Goal: Task Accomplishment & Management: Complete application form

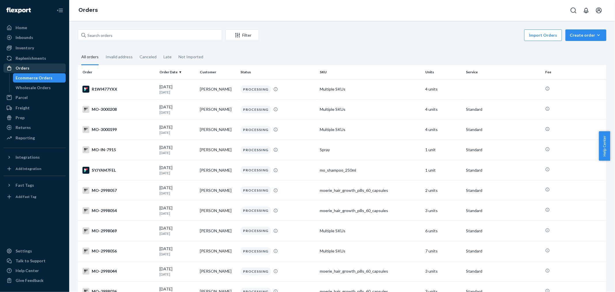
click at [36, 68] on div "Orders" at bounding box center [34, 68] width 61 height 8
click at [123, 33] on input "text" at bounding box center [150, 35] width 144 height 12
paste input "2961141"
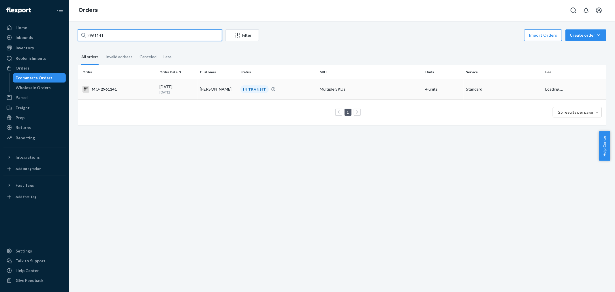
type input "2961141"
click at [222, 86] on td "Cathy Roberson" at bounding box center [218, 89] width 41 height 20
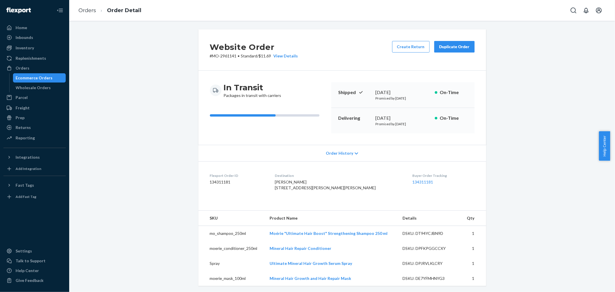
click at [227, 56] on p "# MO-2961141 • Standard / $11.69 View Details" at bounding box center [254, 56] width 88 height 6
copy p "2961141"
click at [323, 51] on div "Website Order # MO-2961141 • Standard / $11.69 View Details Create Return Dupli…" at bounding box center [343, 49] width 288 height 41
click at [404, 45] on button "Create Return" at bounding box center [411, 47] width 38 height 12
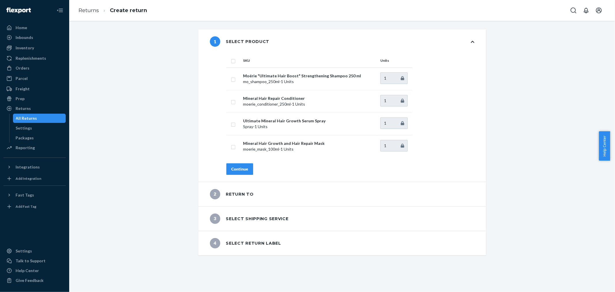
click at [231, 60] on input "checkbox" at bounding box center [233, 60] width 5 height 6
checkbox input "true"
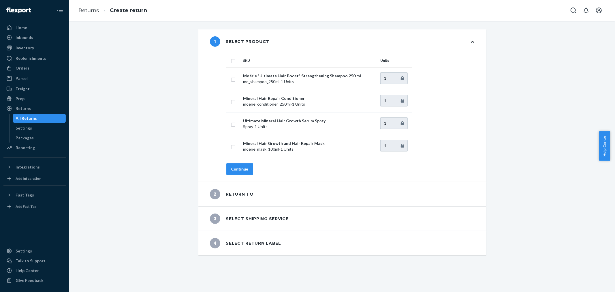
checkbox input "true"
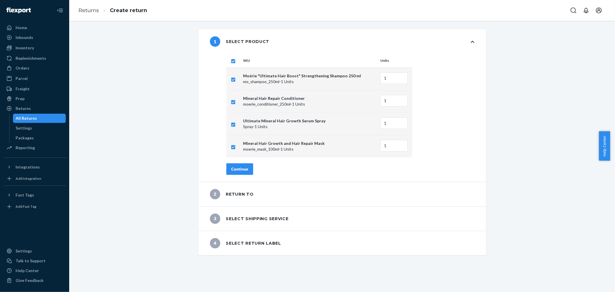
click at [245, 172] on button "Continue" at bounding box center [240, 169] width 27 height 12
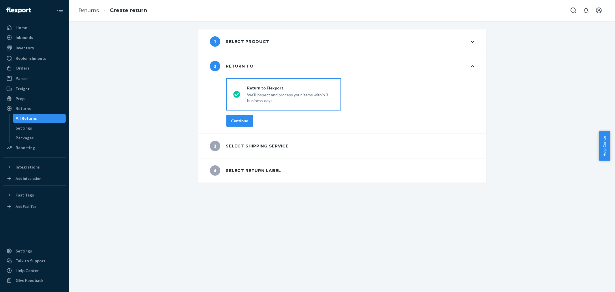
click at [232, 122] on div "Continue" at bounding box center [239, 121] width 17 height 6
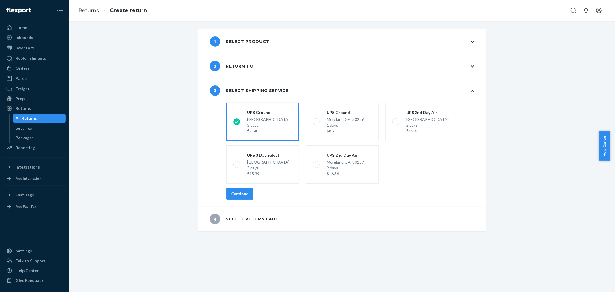
click at [249, 190] on button "Continue" at bounding box center [240, 194] width 27 height 12
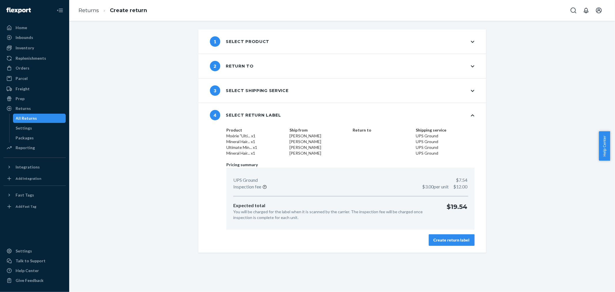
click at [439, 239] on div "Create return label" at bounding box center [452, 240] width 36 height 6
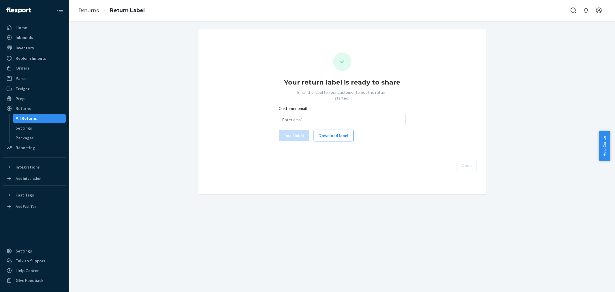
click at [330, 134] on button "Download label" at bounding box center [334, 136] width 40 height 12
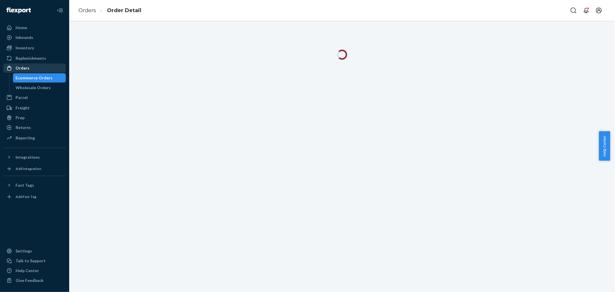
click at [35, 66] on div "Orders" at bounding box center [34, 68] width 61 height 8
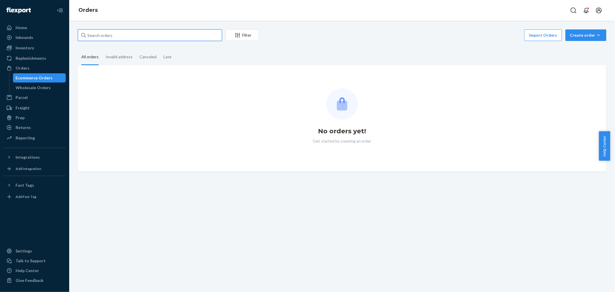
click at [137, 35] on input "text" at bounding box center [150, 35] width 144 height 12
paste input "2906689"
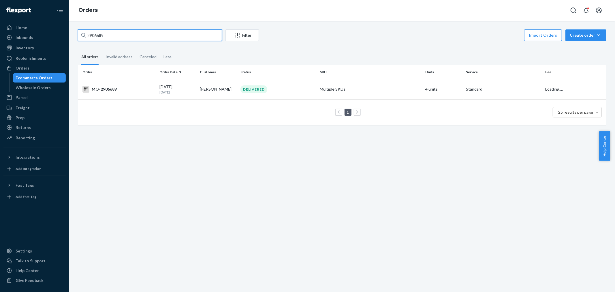
type input "2906689"
click at [295, 38] on div "Import Orders Create order Ecommerce order Removal order" at bounding box center [435, 35] width 344 height 13
click at [244, 85] on div "DELIVERED" at bounding box center [254, 89] width 27 height 8
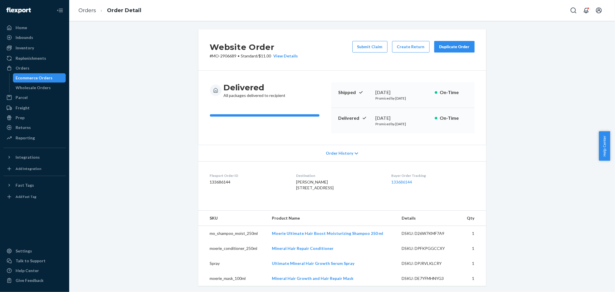
click at [563, 54] on div "Website Order # MO-2906689 • Standard / $11.00 View Details Submit Claim Create…" at bounding box center [343, 247] width 538 height 437
click at [367, 47] on button "Submit Claim" at bounding box center [370, 47] width 35 height 12
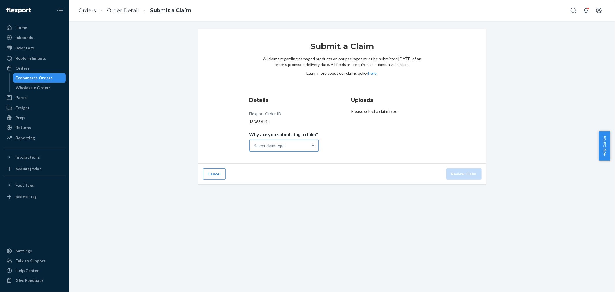
click at [304, 146] on div "Select claim type" at bounding box center [279, 146] width 58 height 12
click at [255, 146] on input "Why are you submitting a claim? Select claim type" at bounding box center [254, 146] width 1 height 6
click at [288, 173] on div "Order delivered damaged" at bounding box center [284, 172] width 67 height 12
click at [255, 149] on input "Why are you submitting a claim? option Order delivered damaged focused, 2 of 4.…" at bounding box center [254, 146] width 1 height 6
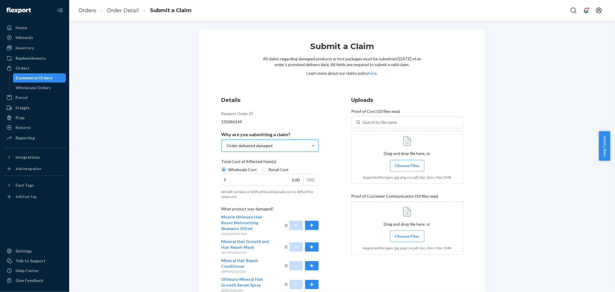
click at [269, 169] on span "Retail Cost" at bounding box center [279, 170] width 20 height 6
click at [267, 169] on input "Retail Cost" at bounding box center [264, 169] width 5 height 5
radio input "true"
radio input "false"
click at [283, 177] on input "0.00" at bounding box center [263, 179] width 82 height 11
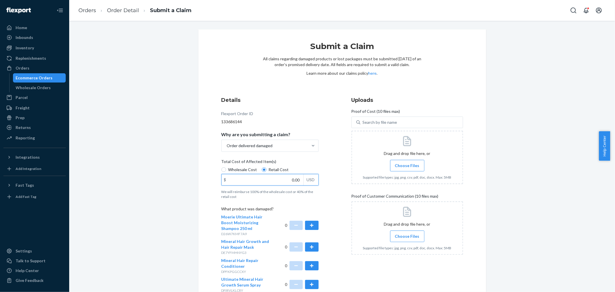
click at [283, 177] on input "0.00" at bounding box center [263, 179] width 82 height 11
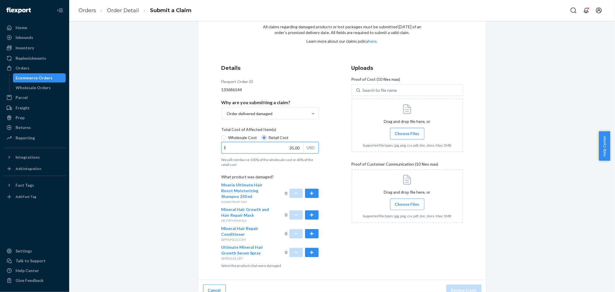
scroll to position [41, 0]
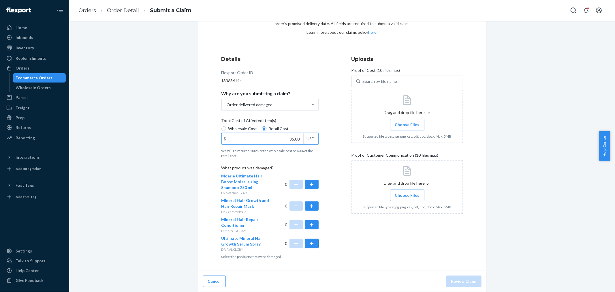
type input "35.00"
click at [312, 244] on button "button" at bounding box center [311, 243] width 13 height 9
click at [395, 128] on label "Choose Files" at bounding box center [407, 125] width 34 height 12
click at [407, 128] on input "Choose Files" at bounding box center [407, 124] width 0 height 6
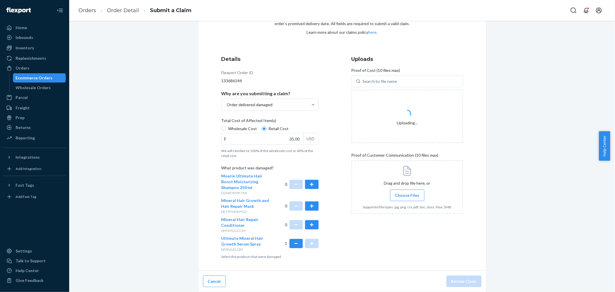
click at [409, 199] on label "Choose Files" at bounding box center [407, 196] width 34 height 12
click at [408, 199] on input "Choose Files" at bounding box center [407, 195] width 0 height 6
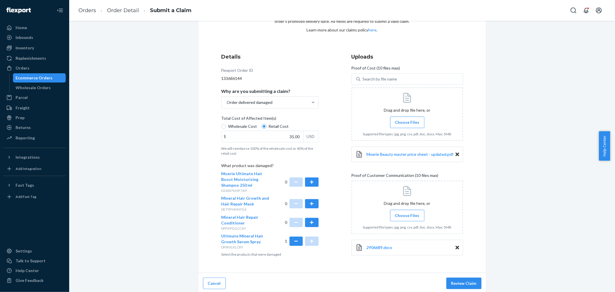
scroll to position [45, 0]
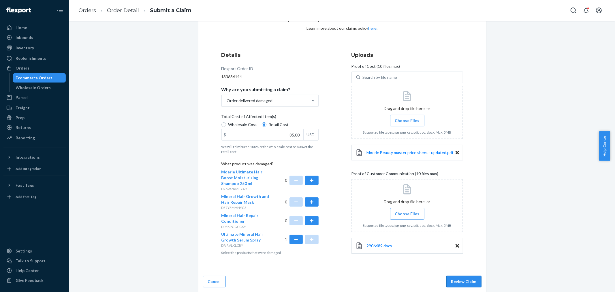
click at [455, 283] on button "Review Claim" at bounding box center [464, 282] width 35 height 12
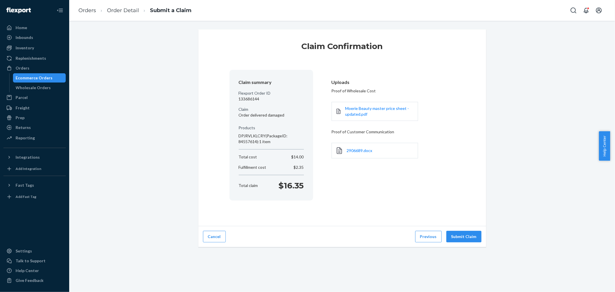
scroll to position [0, 0]
click at [462, 235] on button "Submit Claim" at bounding box center [464, 237] width 35 height 12
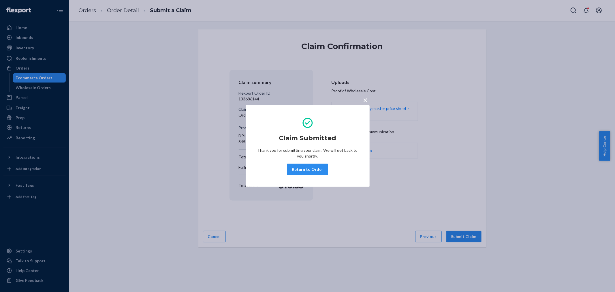
click at [364, 99] on span "×" at bounding box center [366, 100] width 5 height 10
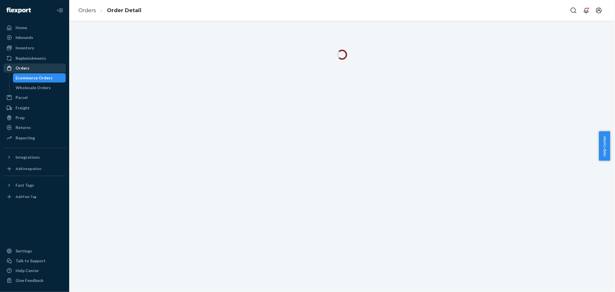
click at [50, 65] on div "Orders" at bounding box center [34, 68] width 61 height 8
